Goal: Communication & Community: Share content

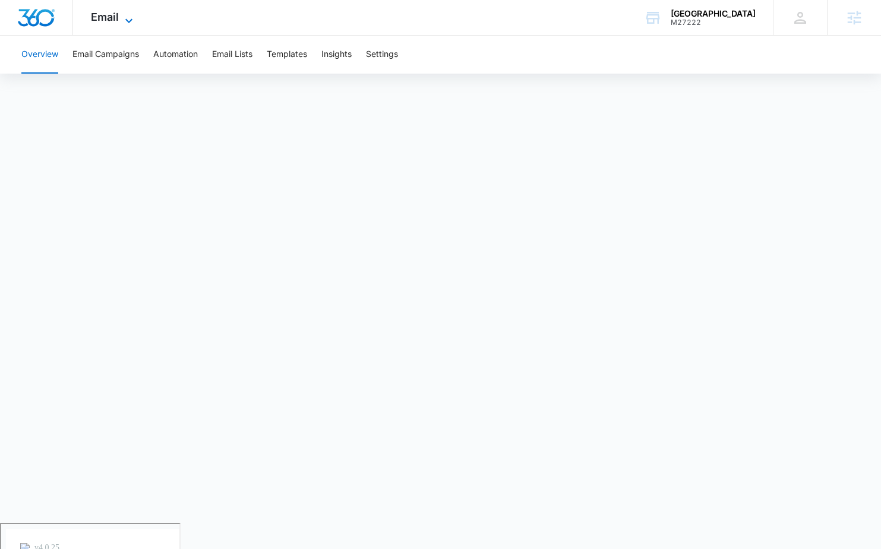
click at [125, 24] on icon at bounding box center [129, 21] width 14 height 14
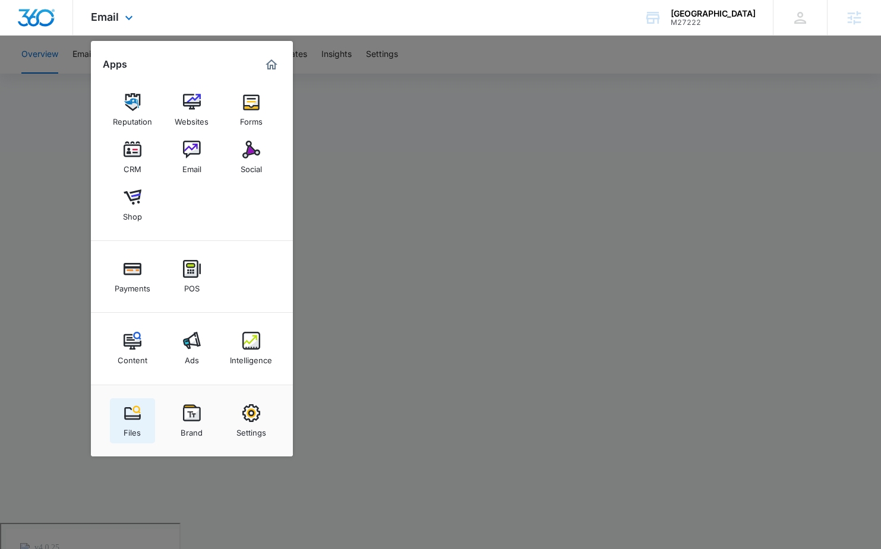
click at [140, 401] on link "Files" at bounding box center [132, 421] width 45 height 45
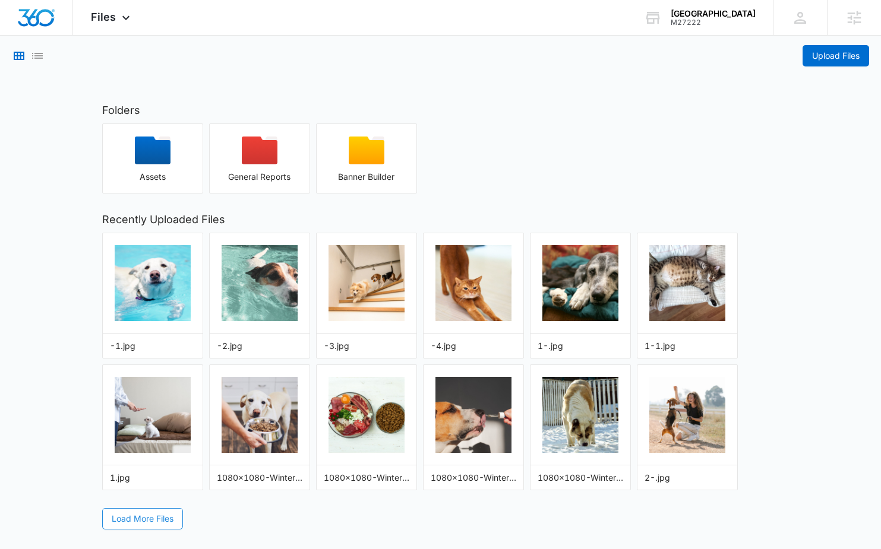
click at [127, 517] on span "Load More Files" at bounding box center [143, 519] width 62 height 13
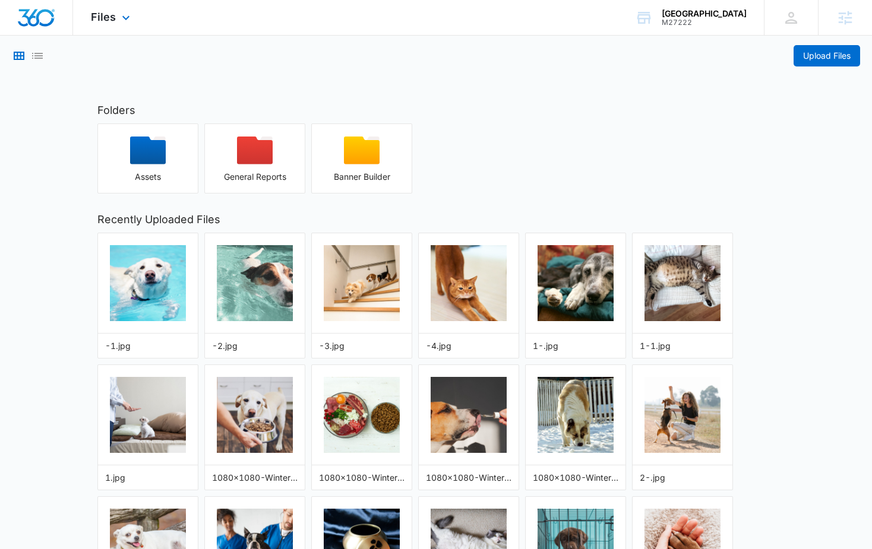
click at [116, 18] on div "Files Apps Reputation Websites Forms CRM Email Social Shop Payments POS Content…" at bounding box center [112, 17] width 78 height 35
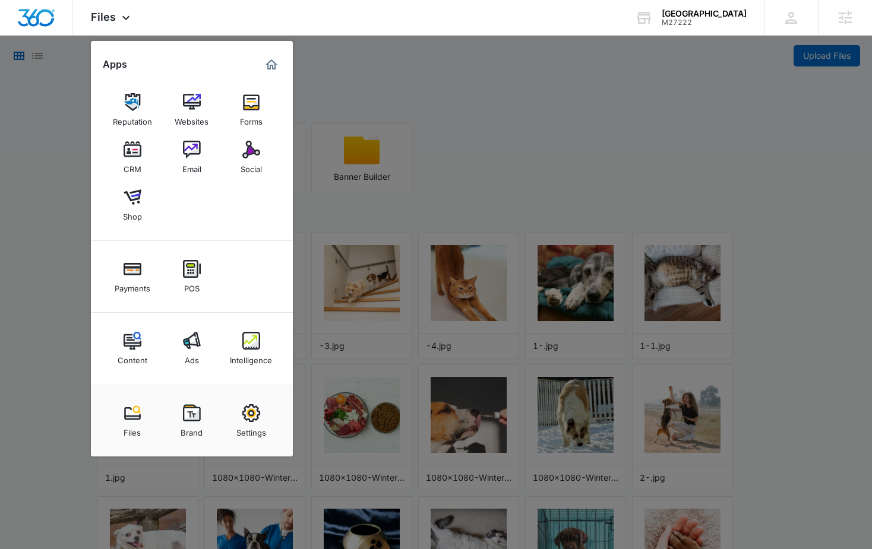
click at [343, 124] on div at bounding box center [436, 274] width 872 height 549
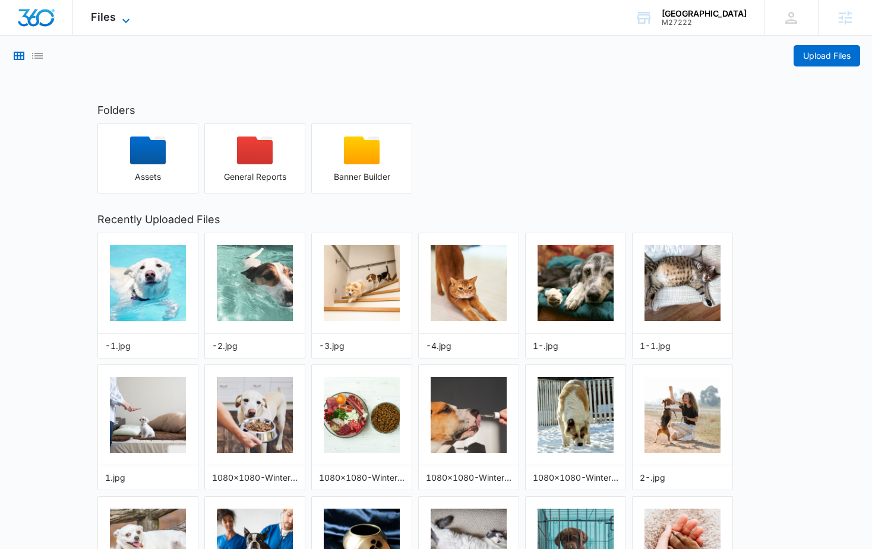
click at [114, 20] on span "Files" at bounding box center [103, 17] width 25 height 12
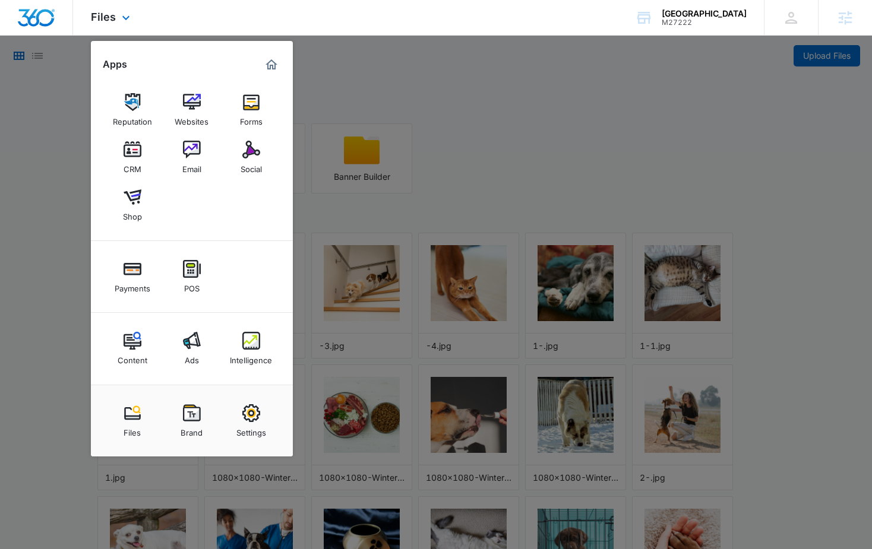
click at [38, 29] on div at bounding box center [36, 17] width 73 height 35
click at [689, 16] on div "[GEOGRAPHIC_DATA]" at bounding box center [704, 14] width 85 height 10
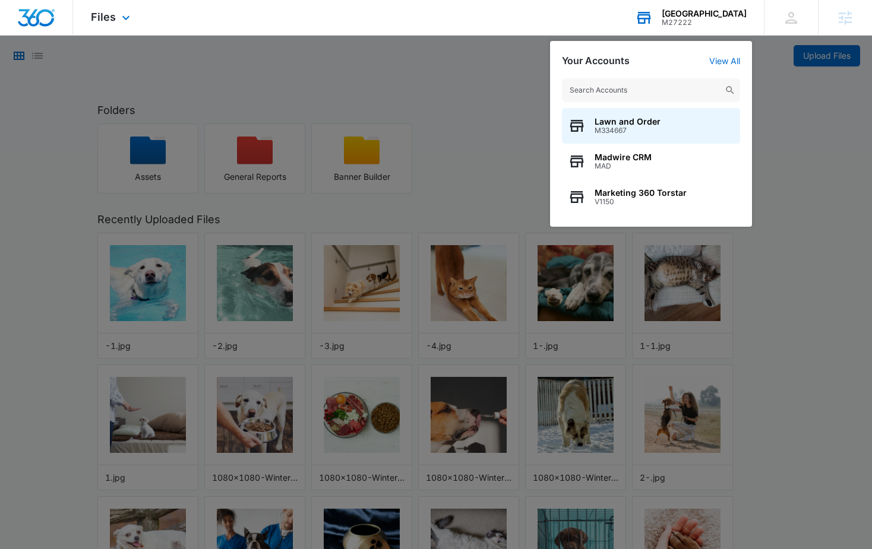
click at [689, 18] on div "M27222" at bounding box center [704, 22] width 85 height 8
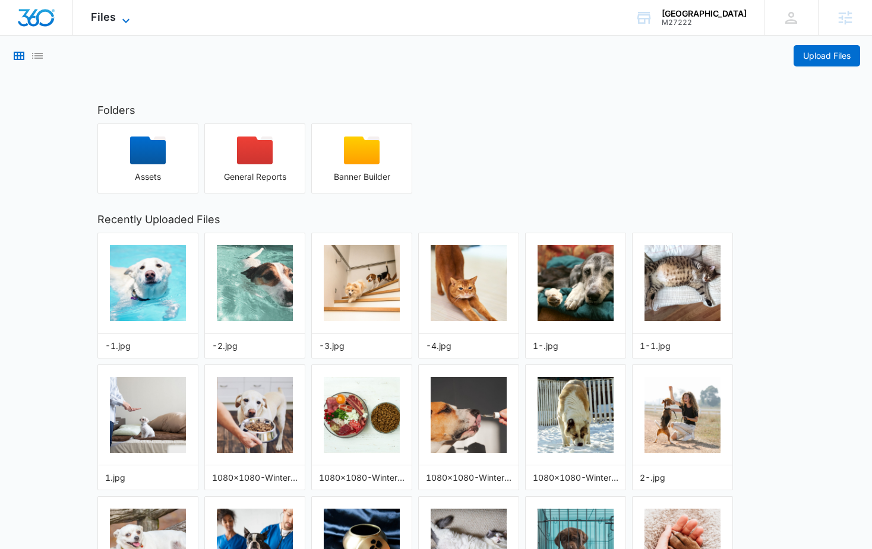
click at [91, 23] on span "Files" at bounding box center [103, 17] width 25 height 12
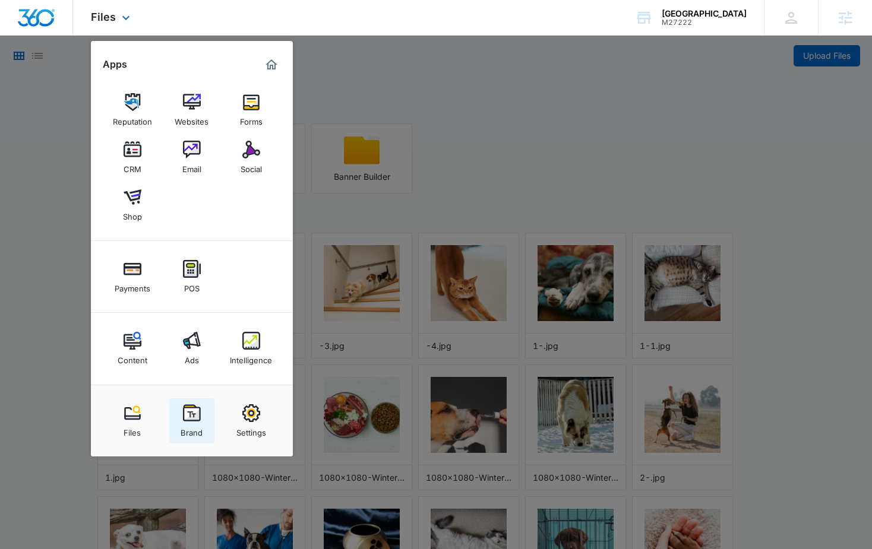
click at [178, 424] on link "Brand" at bounding box center [191, 421] width 45 height 45
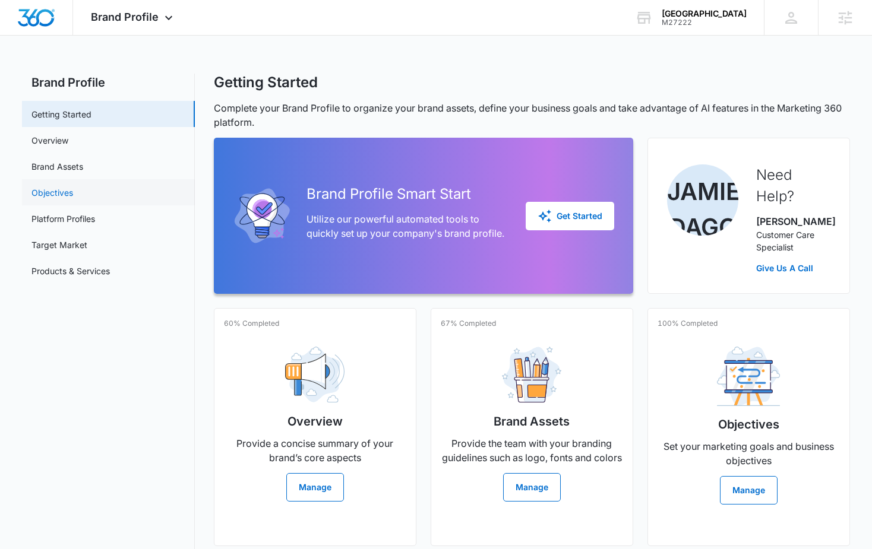
click at [73, 187] on link "Objectives" at bounding box center [52, 193] width 42 height 12
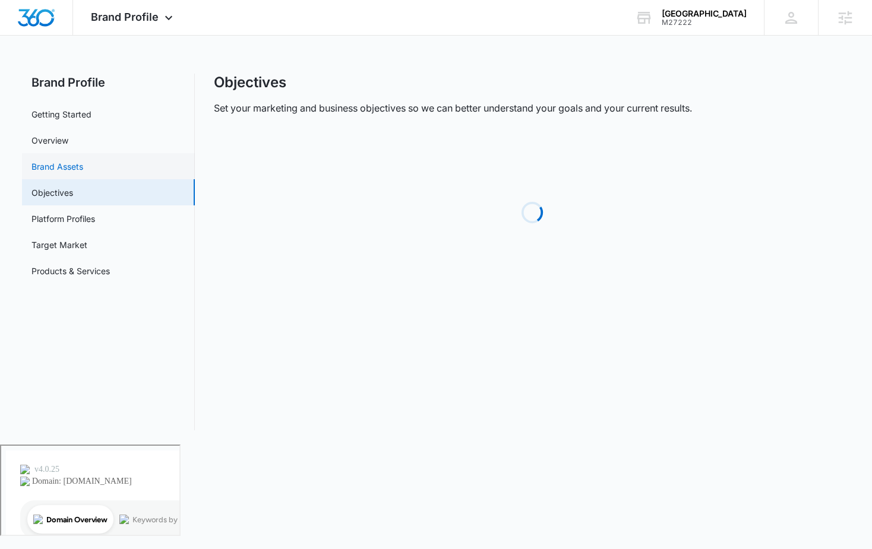
click at [83, 160] on link "Brand Assets" at bounding box center [57, 166] width 52 height 12
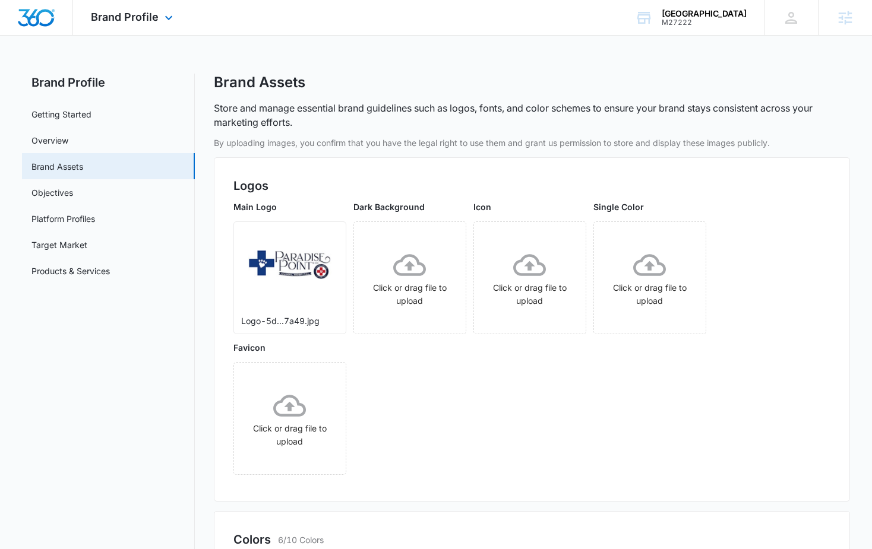
click at [121, 25] on div "Brand Profile Apps Reputation Websites Forms CRM Email Social Shop Payments POS…" at bounding box center [133, 17] width 121 height 35
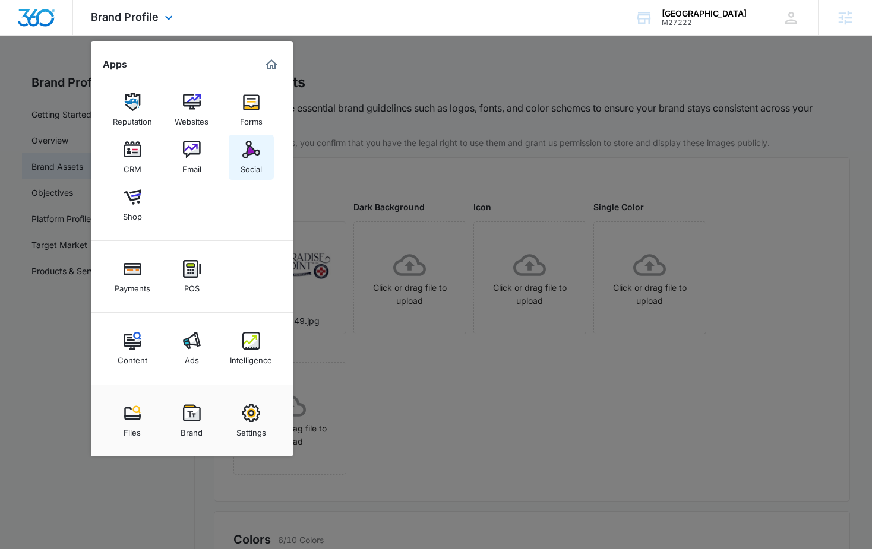
click at [257, 141] on img at bounding box center [251, 150] width 18 height 18
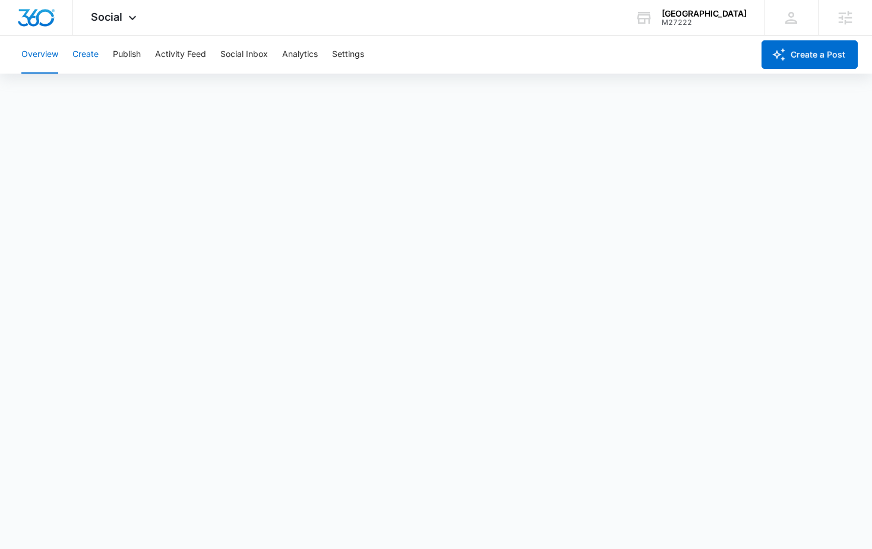
click at [95, 62] on button "Create" at bounding box center [85, 55] width 26 height 38
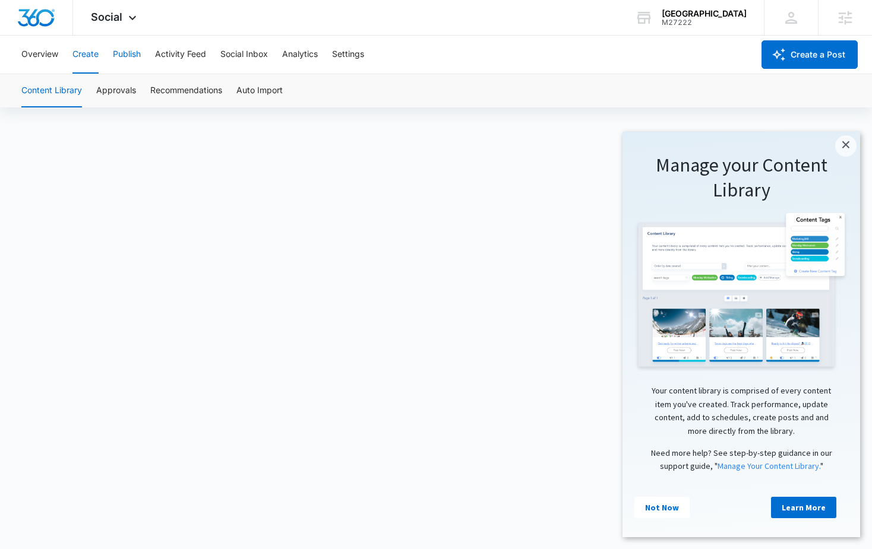
click at [125, 56] on button "Publish" at bounding box center [127, 55] width 28 height 38
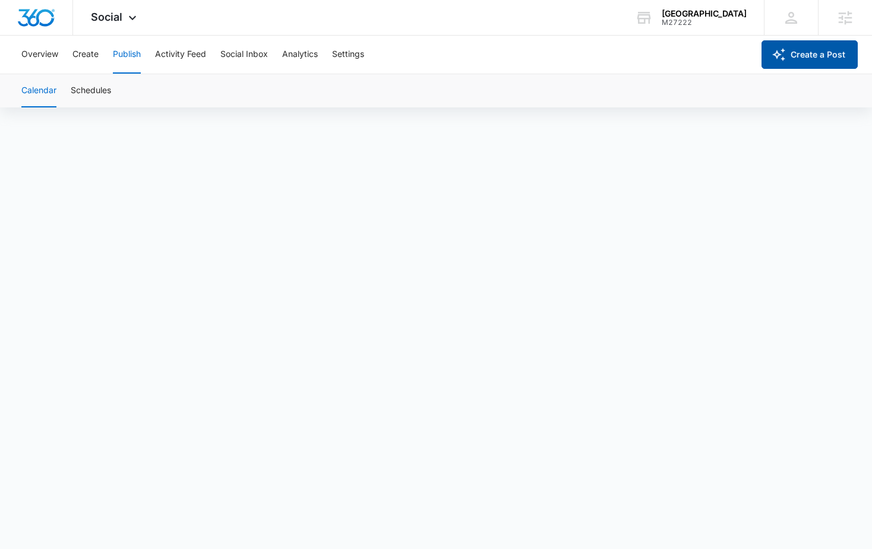
click at [823, 69] on div "Overview Create Publish Activity Feed Social Inbox Analytics Settings Create a …" at bounding box center [436, 55] width 872 height 38
click at [825, 64] on button "Create a Post" at bounding box center [810, 54] width 96 height 29
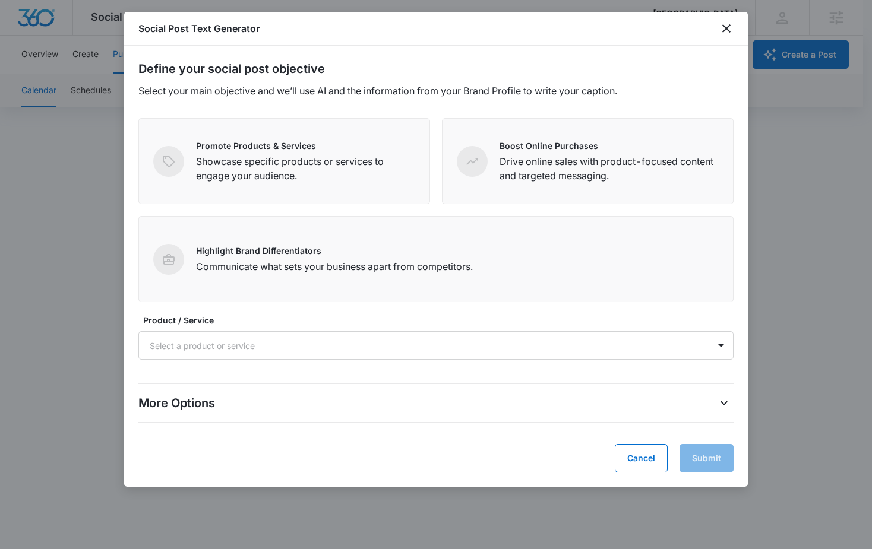
click at [762, 97] on div at bounding box center [436, 274] width 872 height 549
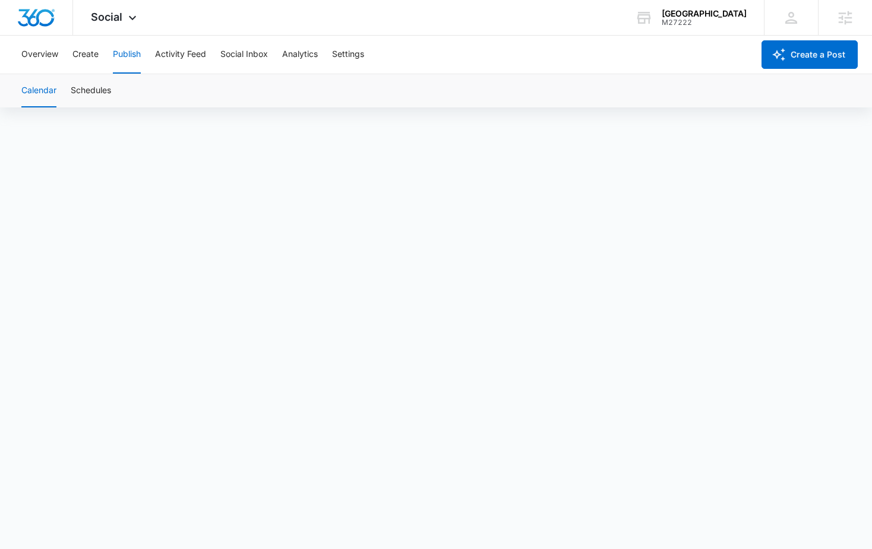
click at [127, 58] on button "Publish" at bounding box center [127, 55] width 28 height 38
click at [48, 91] on button "Calendar" at bounding box center [38, 90] width 35 height 33
click at [788, 60] on button "Create a Post" at bounding box center [810, 54] width 96 height 29
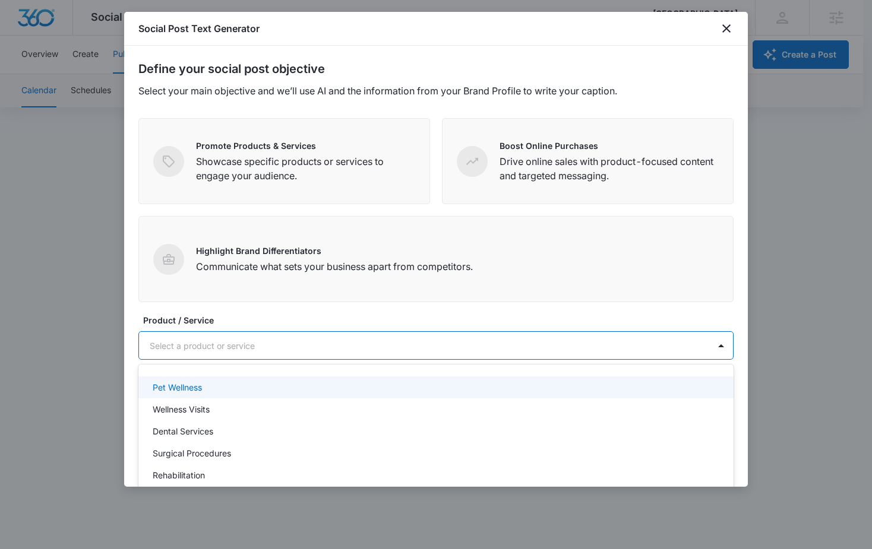
click at [343, 349] on div at bounding box center [422, 346] width 544 height 15
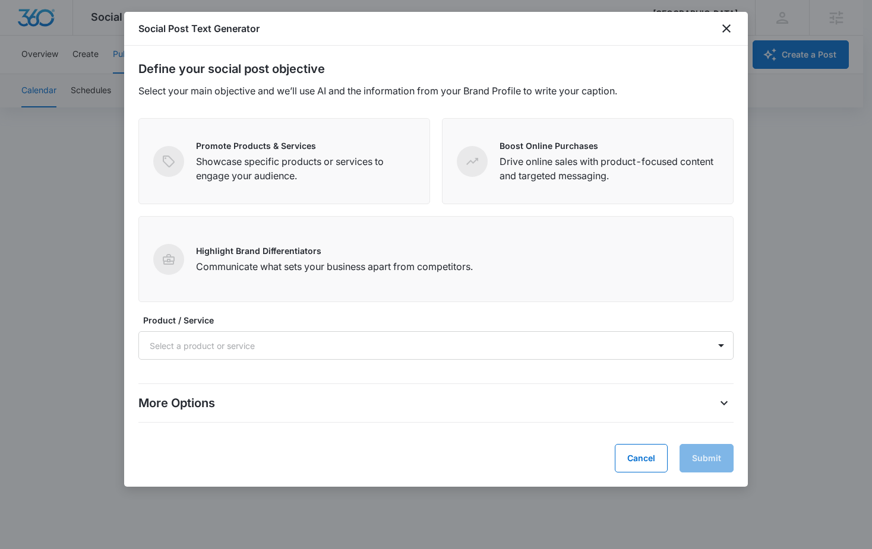
click at [366, 323] on label "Product / Service" at bounding box center [440, 320] width 595 height 12
click at [645, 487] on div "Define your social post objective Select your main objective and we’ll use AI a…" at bounding box center [436, 266] width 624 height 441
click at [637, 463] on button "Cancel" at bounding box center [641, 458] width 53 height 29
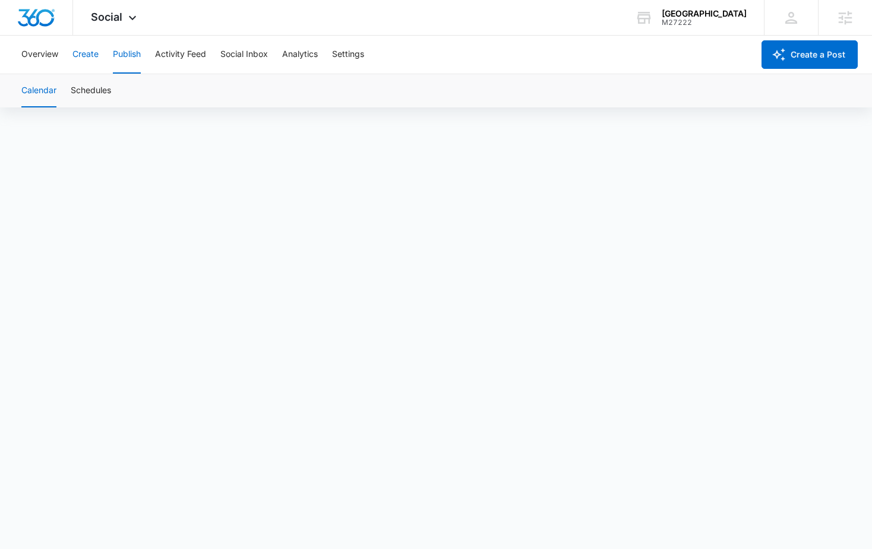
click at [84, 59] on button "Create" at bounding box center [85, 55] width 26 height 38
click at [135, 59] on button "Publish" at bounding box center [127, 55] width 28 height 38
click at [97, 56] on button "Create" at bounding box center [85, 55] width 26 height 38
click at [58, 59] on div "Overview Create Publish Activity Feed Social Inbox Analytics Settings" at bounding box center [383, 55] width 739 height 38
click at [48, 56] on button "Overview" at bounding box center [39, 55] width 37 height 38
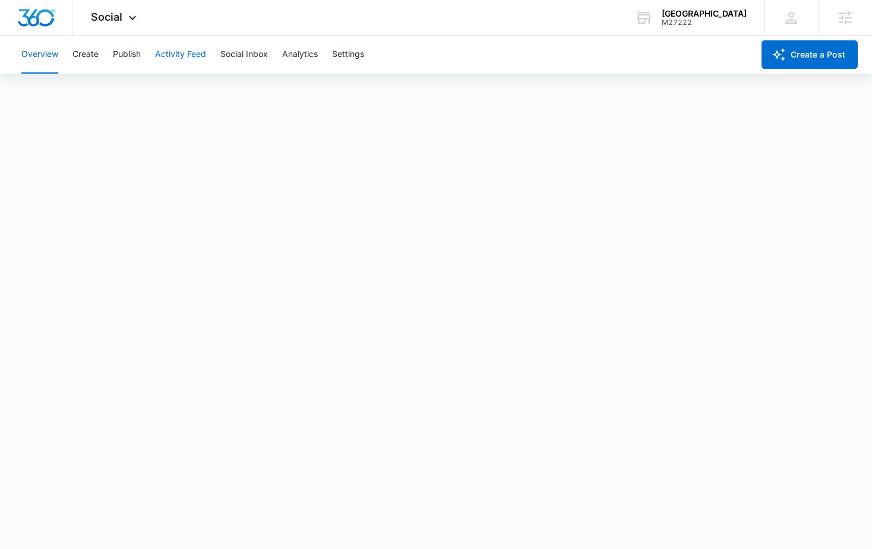
click at [173, 51] on button "Activity Feed" at bounding box center [180, 55] width 51 height 38
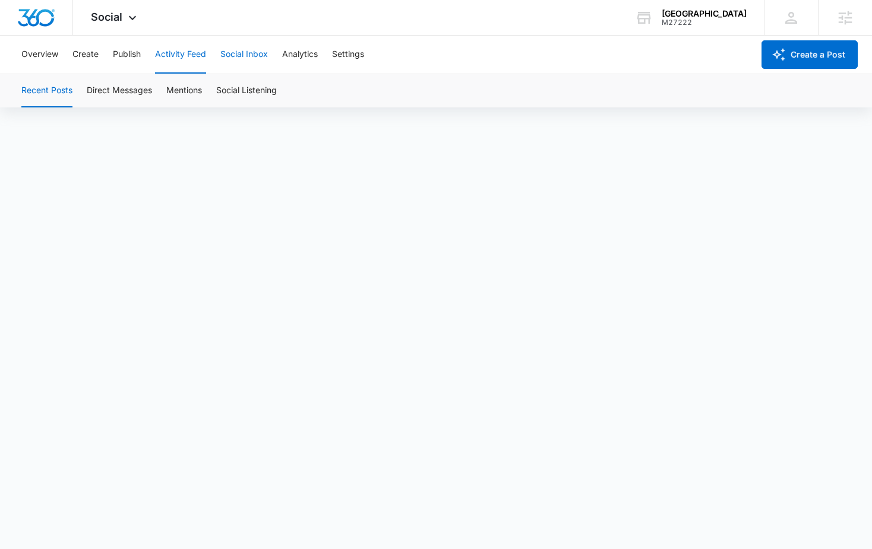
click at [255, 57] on button "Social Inbox" at bounding box center [244, 55] width 48 height 38
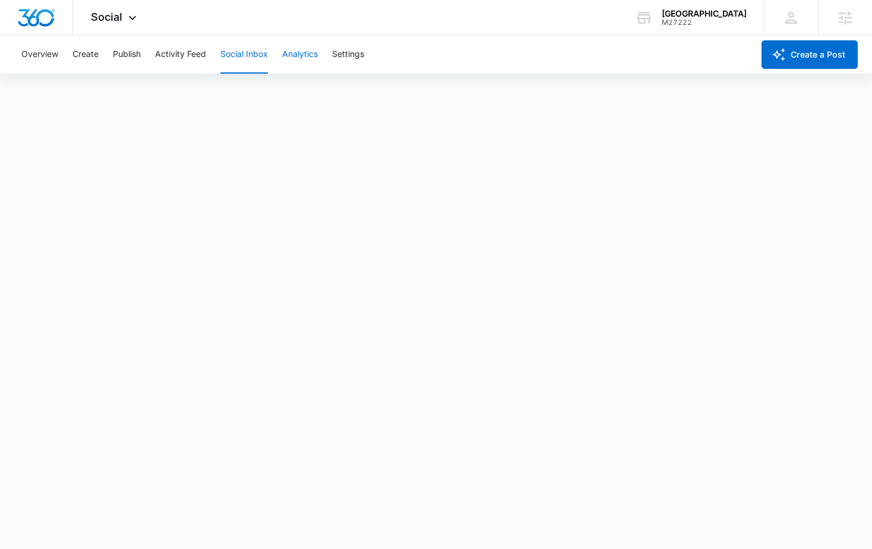
click at [308, 56] on button "Analytics" at bounding box center [300, 55] width 36 height 38
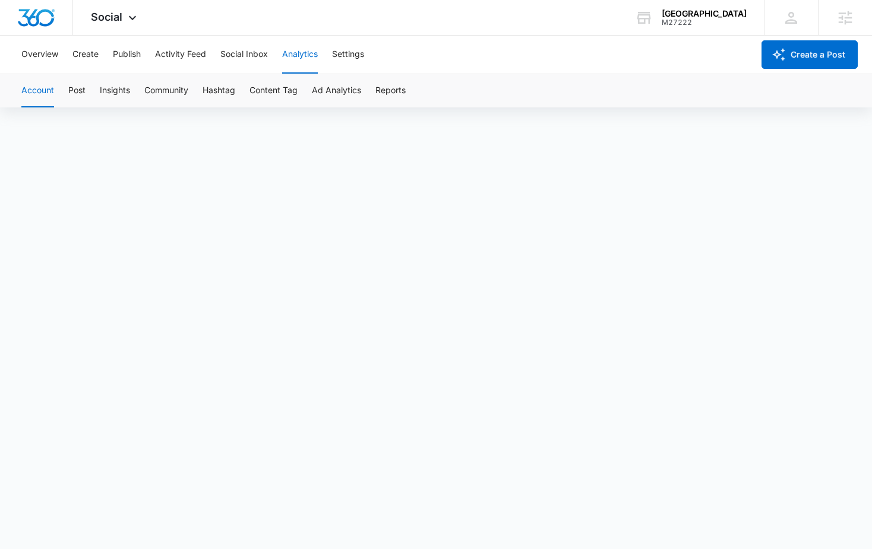
click at [105, 61] on div "Overview Create Publish Activity Feed Social Inbox Analytics Settings" at bounding box center [383, 55] width 739 height 38
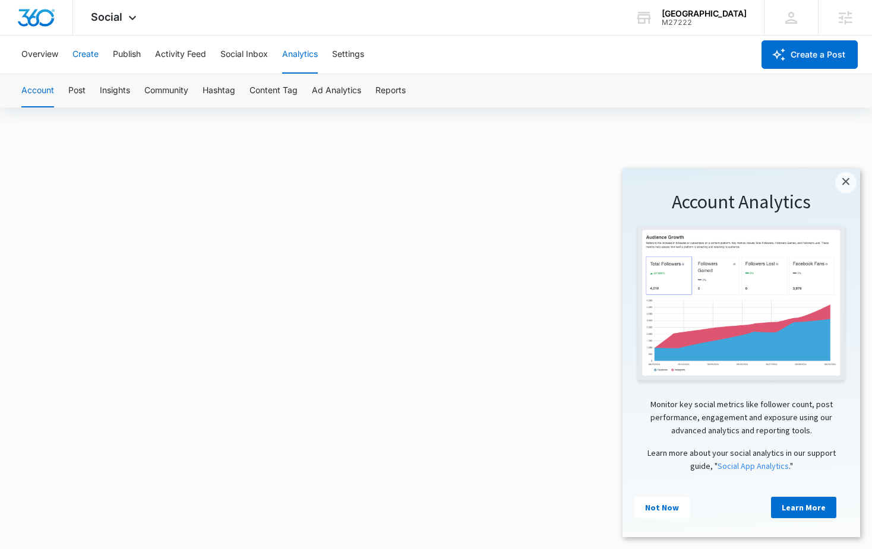
click at [95, 56] on button "Create" at bounding box center [85, 55] width 26 height 38
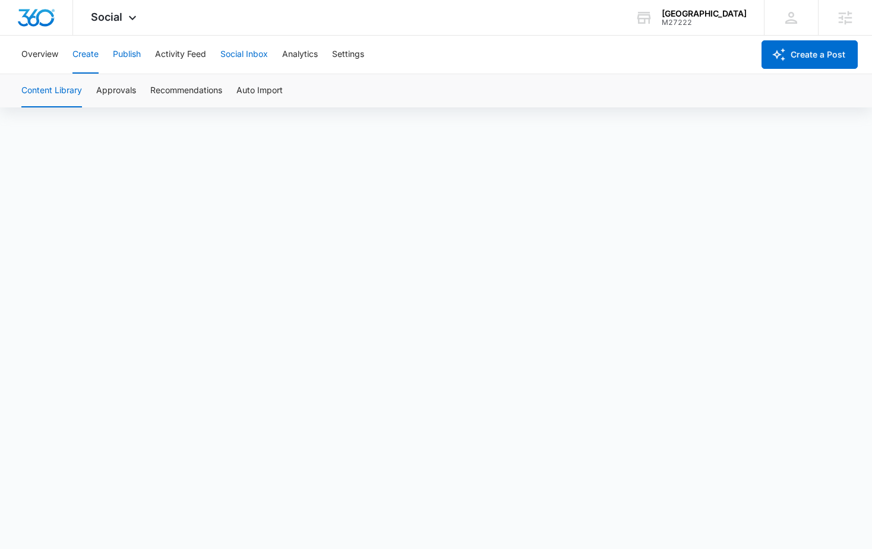
click at [130, 57] on button "Publish" at bounding box center [127, 55] width 28 height 38
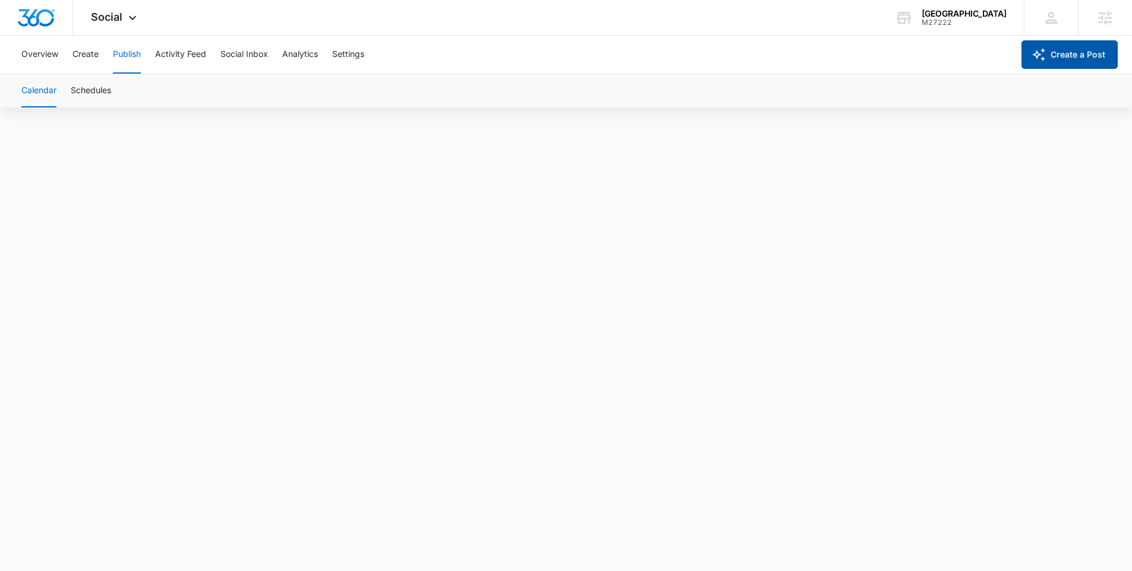
click at [880, 54] on button "Create a Post" at bounding box center [1069, 54] width 96 height 29
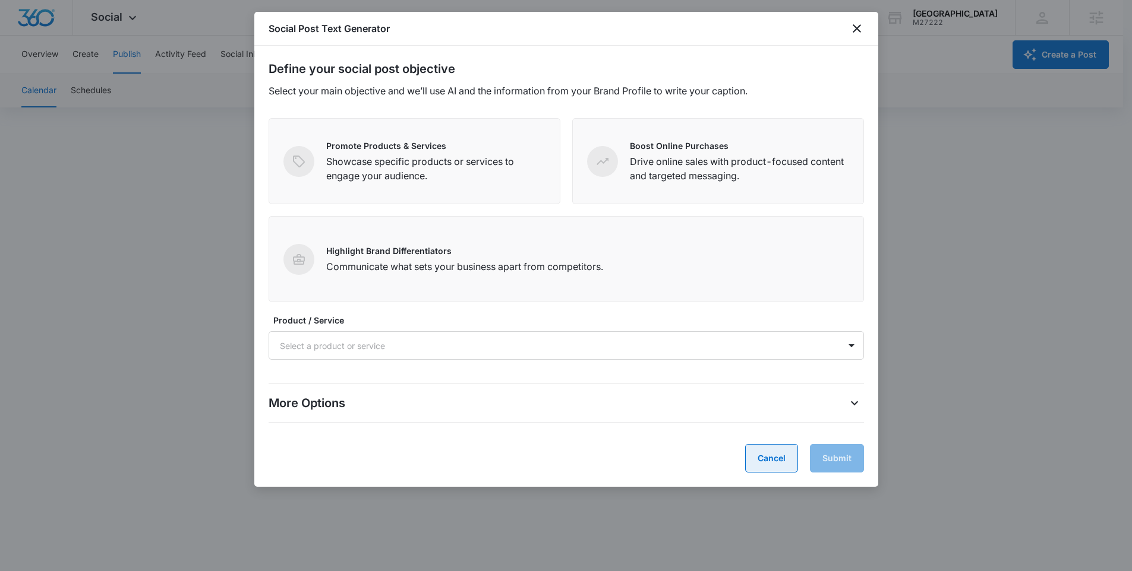
click at [791, 456] on button "Cancel" at bounding box center [771, 458] width 53 height 29
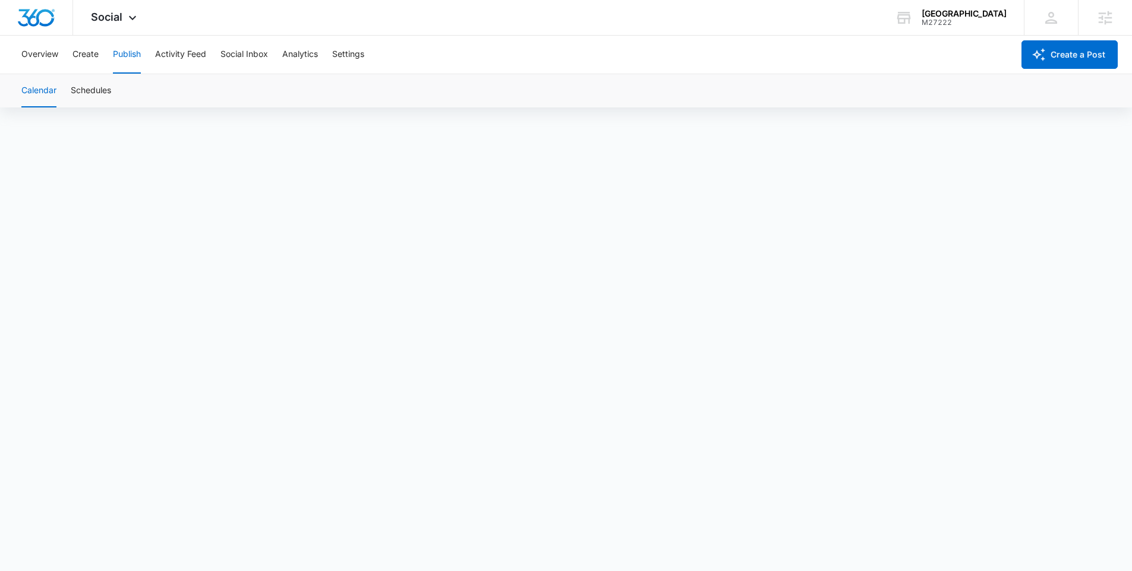
scroll to position [8, 0]
